Goal: Information Seeking & Learning: Learn about a topic

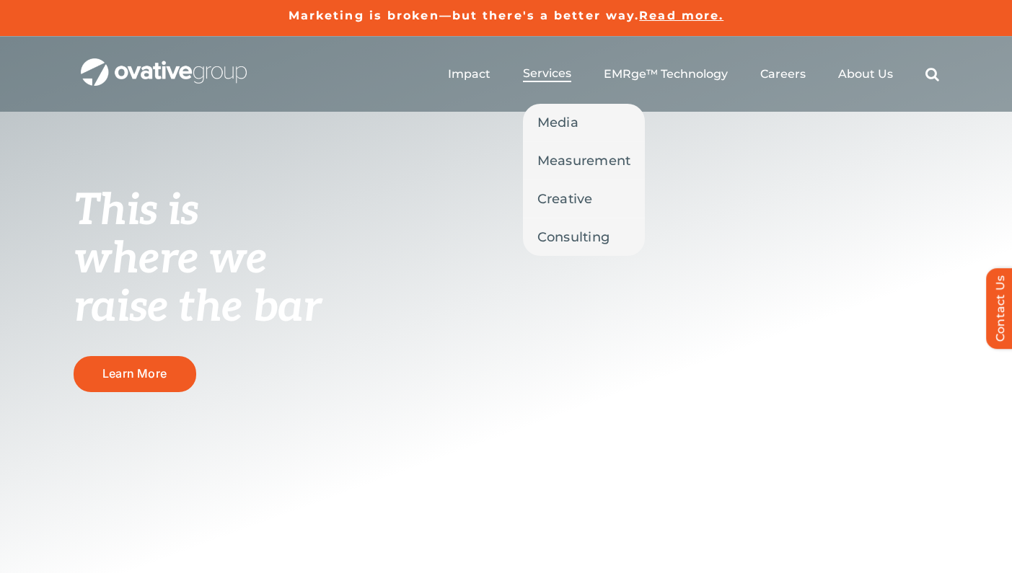
click at [555, 77] on span "Services" at bounding box center [547, 73] width 48 height 14
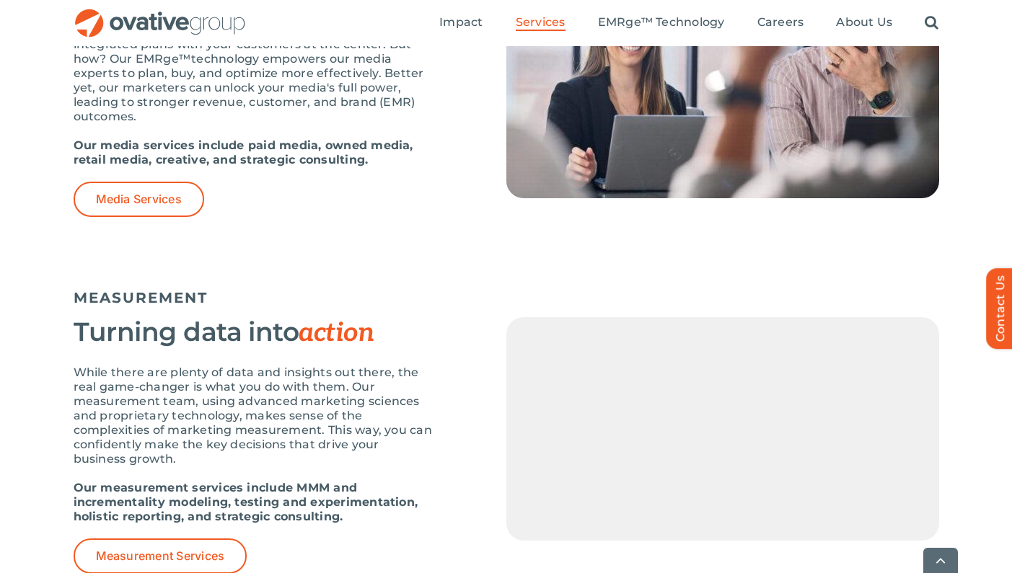
scroll to position [1078, 0]
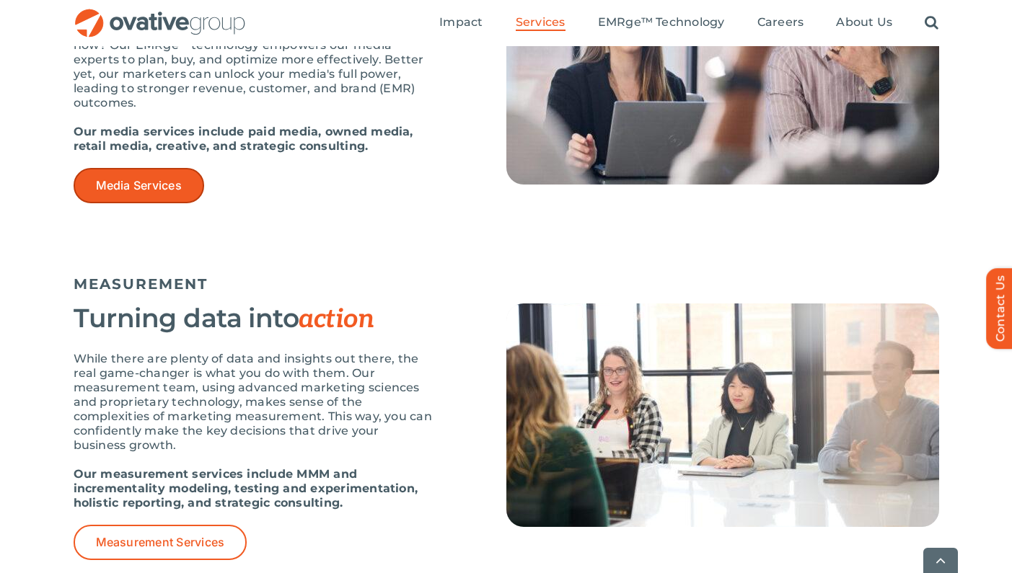
click at [153, 182] on span "Media Services" at bounding box center [139, 186] width 86 height 14
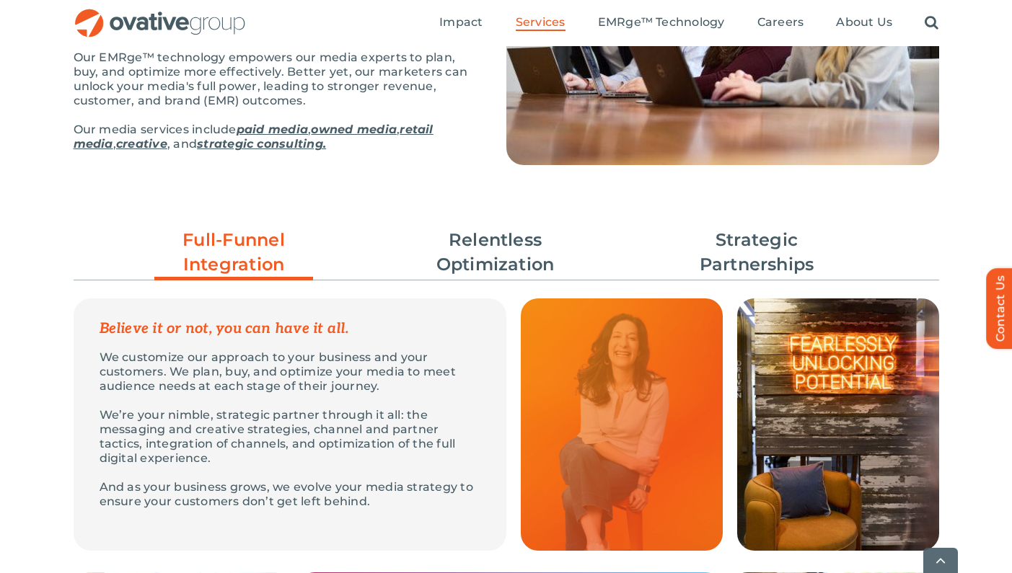
scroll to position [281, 0]
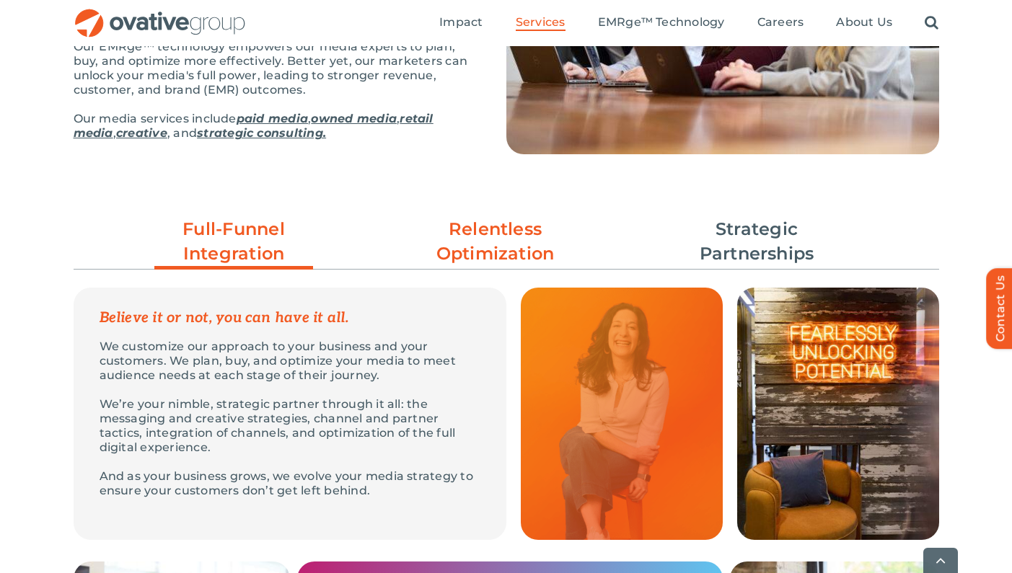
click at [510, 245] on link "Relentless Optimization" at bounding box center [495, 241] width 159 height 49
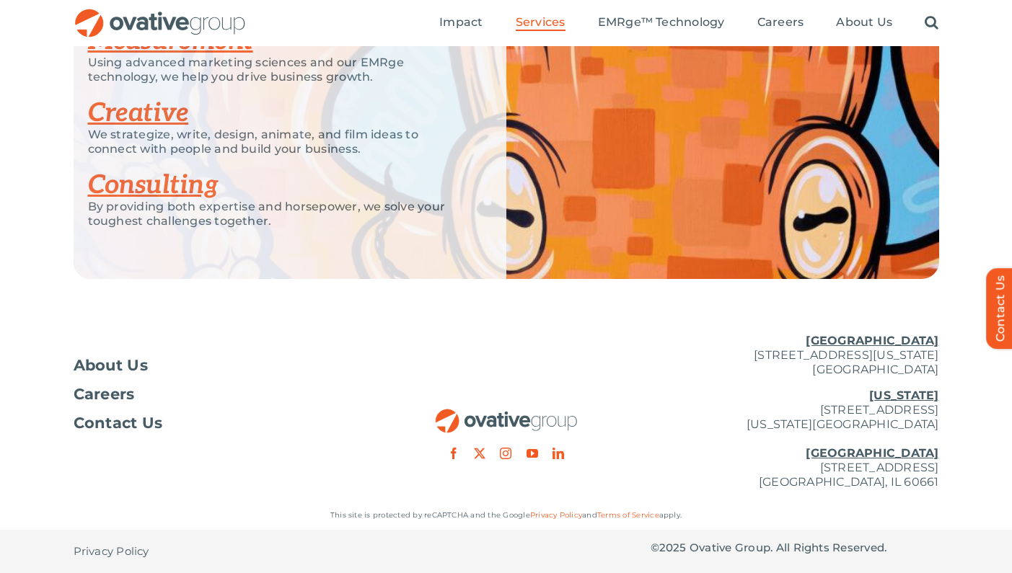
scroll to position [3230, 0]
click at [503, 452] on link "instagram" at bounding box center [506, 454] width 12 height 12
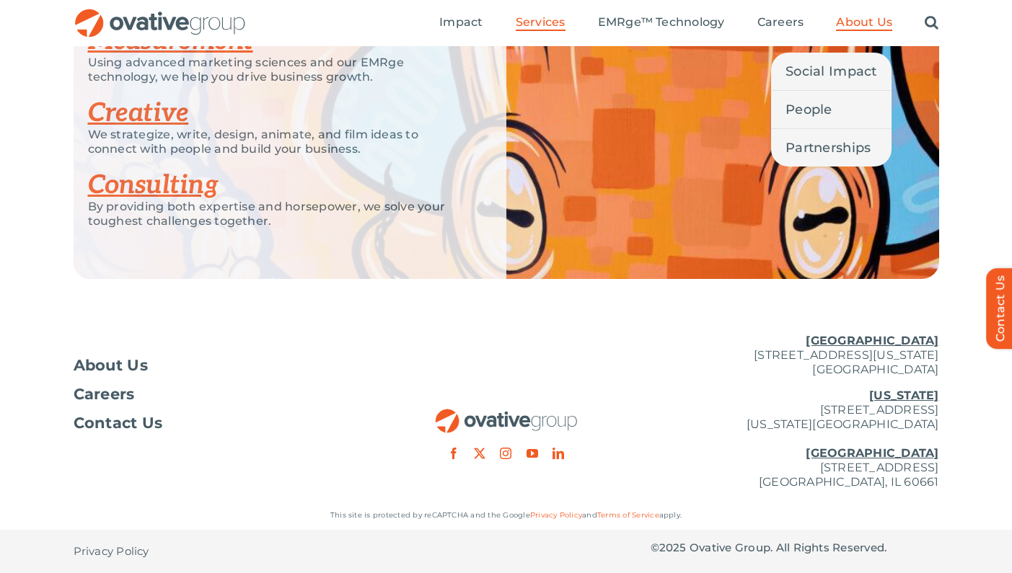
click at [859, 21] on span "About Us" at bounding box center [864, 22] width 56 height 14
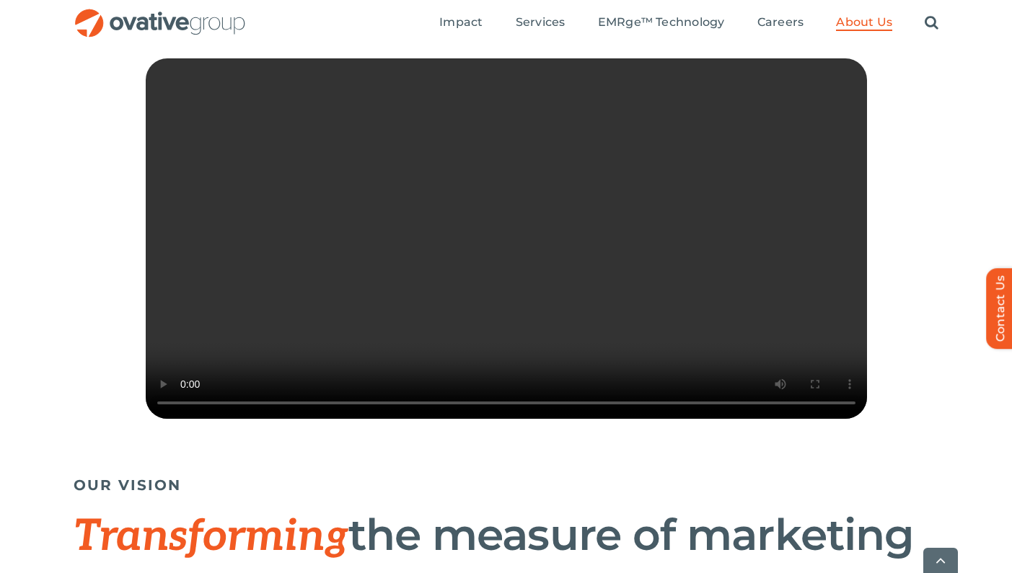
scroll to position [392, 0]
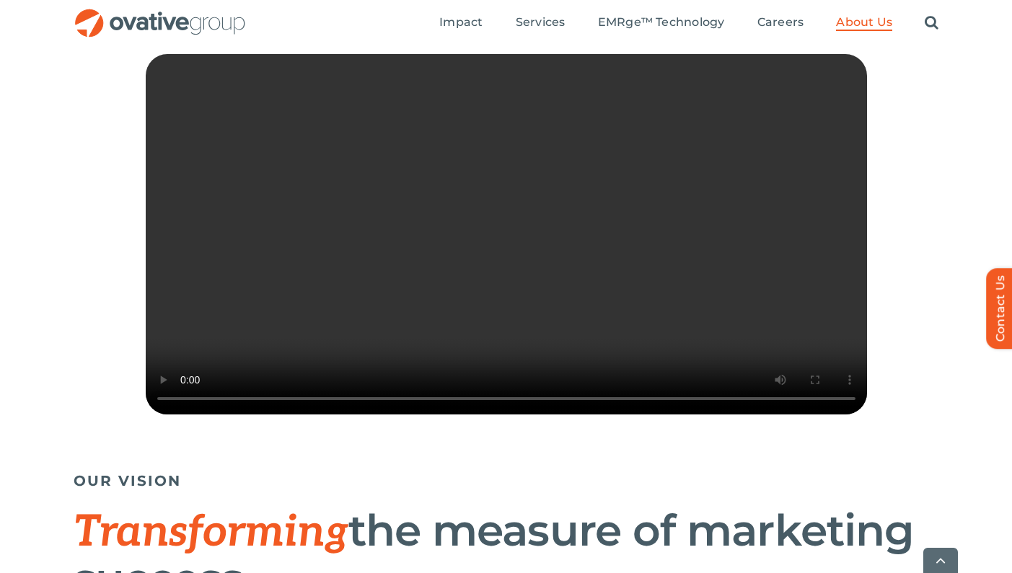
click at [796, 415] on video "Sorry, your browser doesn't support embedded videos." at bounding box center [506, 234] width 721 height 361
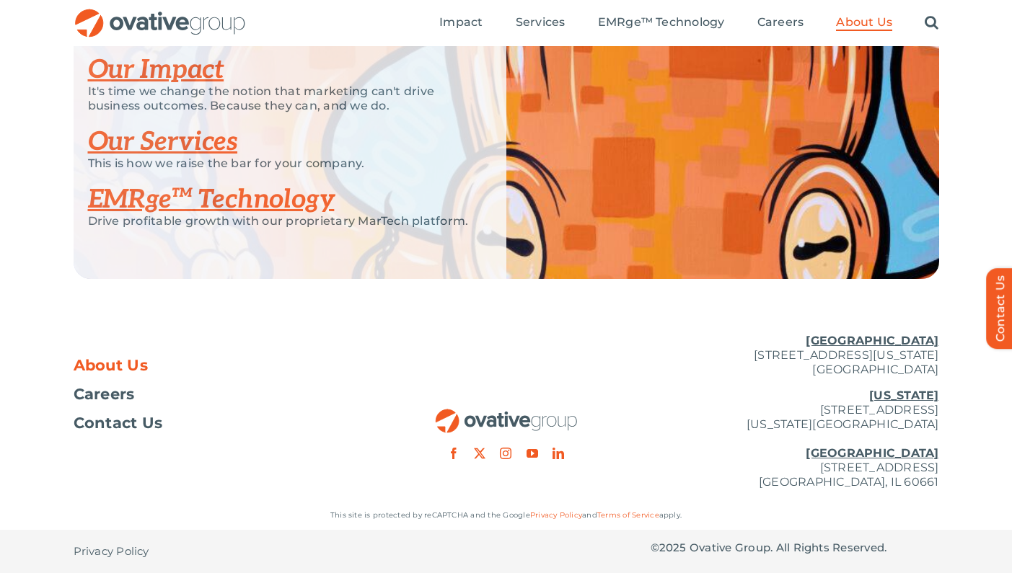
scroll to position [3140, 0]
click at [917, 342] on u "[GEOGRAPHIC_DATA]" at bounding box center [872, 341] width 133 height 14
drag, startPoint x: 715, startPoint y: 354, endPoint x: 946, endPoint y: 358, distance: 230.8
click at [946, 358] on div "About Us Careers Contact Us [GEOGRAPHIC_DATA] [STREET_ADDRESS][GEOGRAPHIC_DATA]…" at bounding box center [506, 411] width 1012 height 179
click at [533, 450] on link "youtube" at bounding box center [533, 454] width 12 height 12
